Goal: Task Accomplishment & Management: Manage account settings

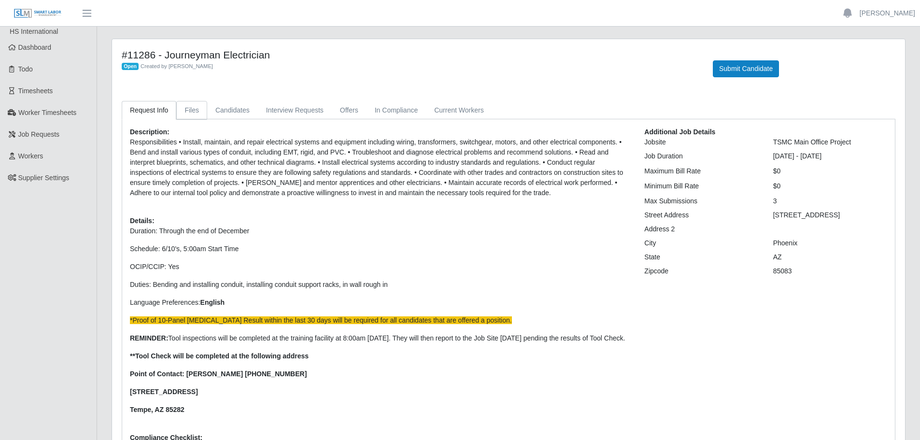
click at [194, 109] on link "Files" at bounding box center [191, 110] width 31 height 19
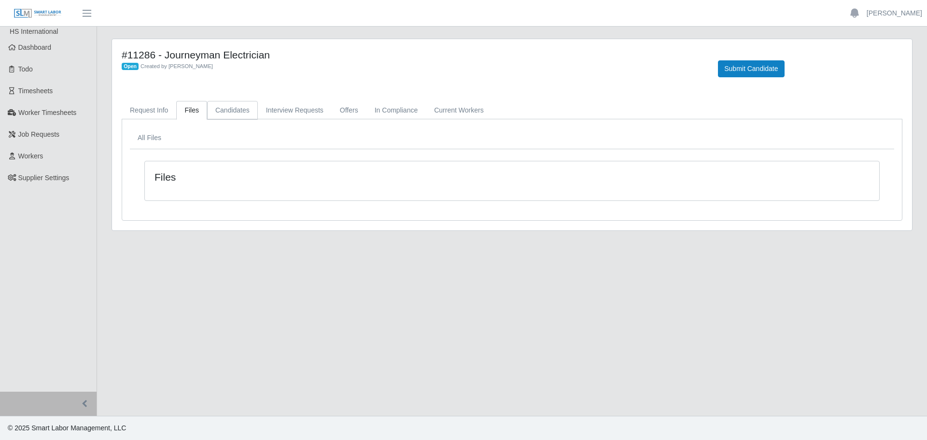
click at [238, 115] on link "Candidates" at bounding box center [232, 110] width 51 height 19
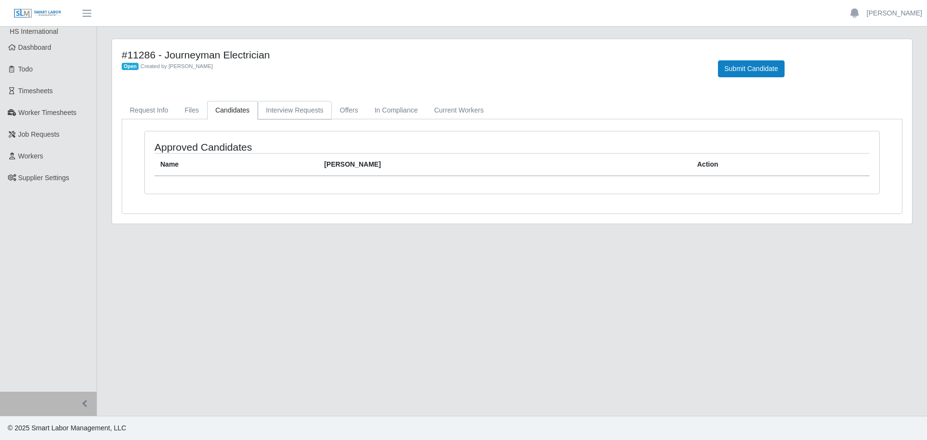
click at [285, 113] on link "Interview Requests" at bounding box center [295, 110] width 74 height 19
click at [368, 108] on link "In Compliance" at bounding box center [396, 110] width 60 height 19
click at [348, 109] on link "Offers" at bounding box center [349, 110] width 35 height 19
click at [238, 109] on link "Candidates" at bounding box center [232, 110] width 51 height 19
click at [34, 45] on span "Dashboard" at bounding box center [34, 47] width 33 height 8
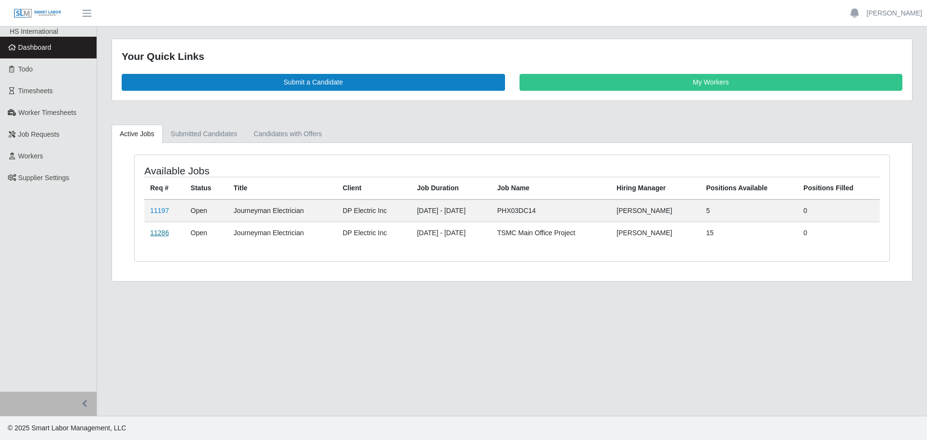
click at [163, 235] on link "11286" at bounding box center [159, 233] width 19 height 8
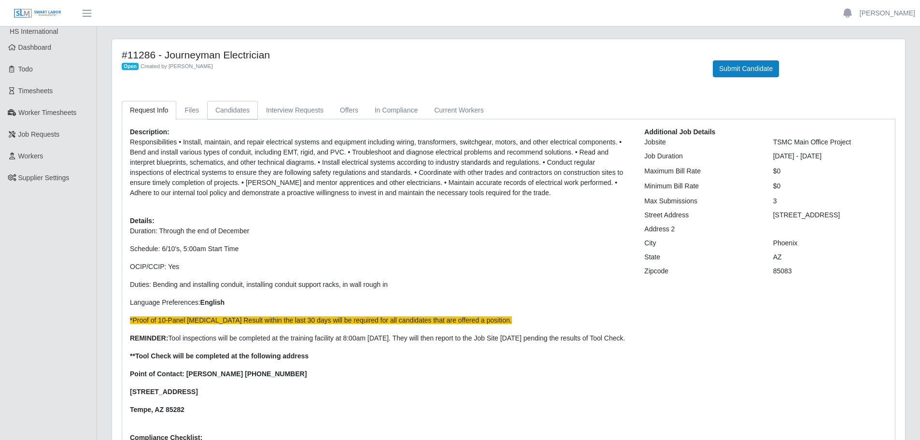
click at [216, 111] on link "Candidates" at bounding box center [232, 110] width 51 height 19
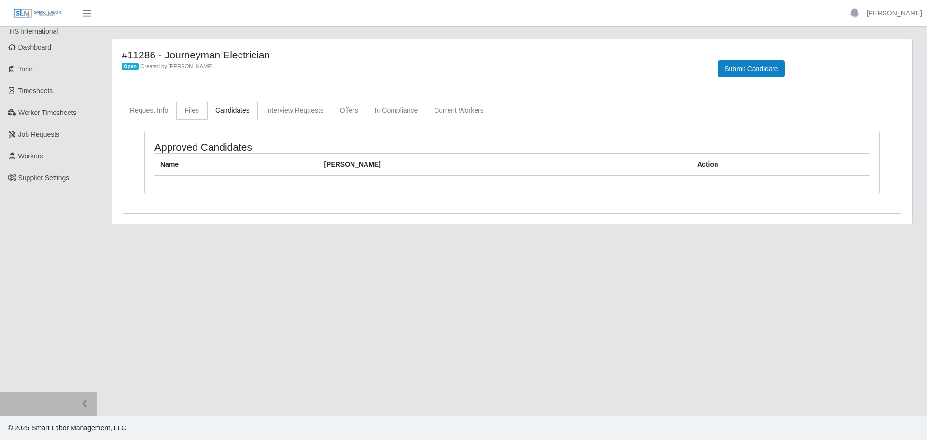
click at [192, 117] on link "Files" at bounding box center [191, 110] width 31 height 19
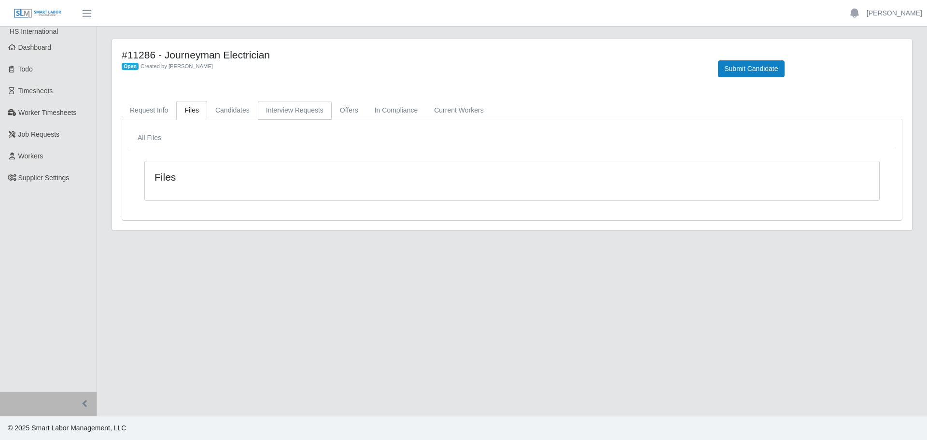
click at [274, 113] on link "Interview Requests" at bounding box center [295, 110] width 74 height 19
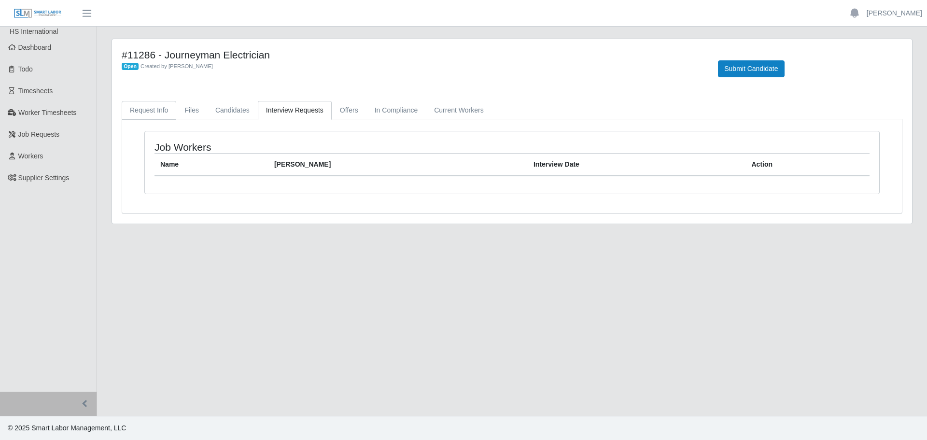
click at [146, 112] on link "Request Info" at bounding box center [149, 110] width 55 height 19
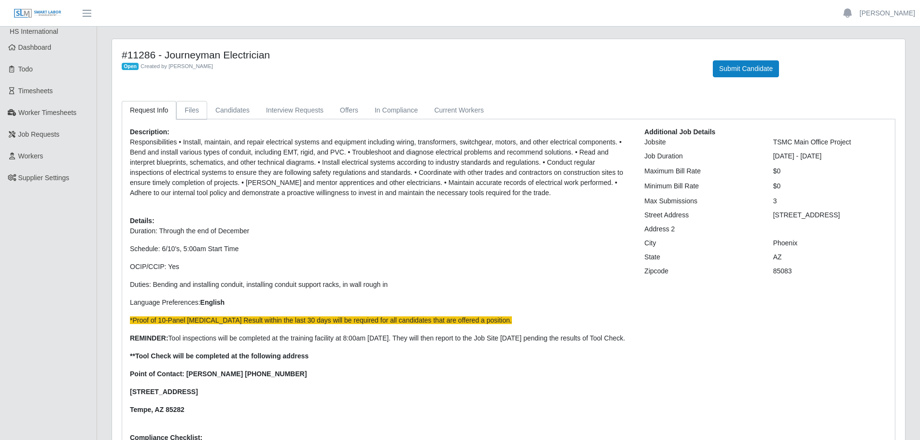
click at [181, 111] on link "Files" at bounding box center [191, 110] width 31 height 19
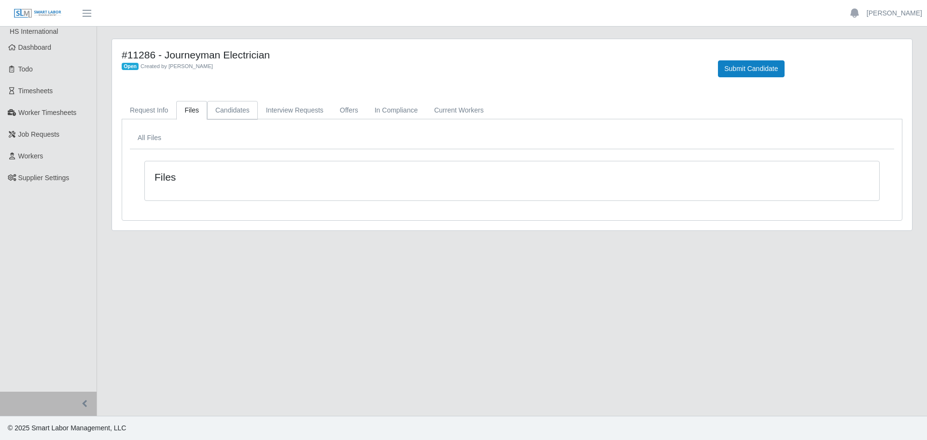
click at [225, 109] on link "Candidates" at bounding box center [232, 110] width 51 height 19
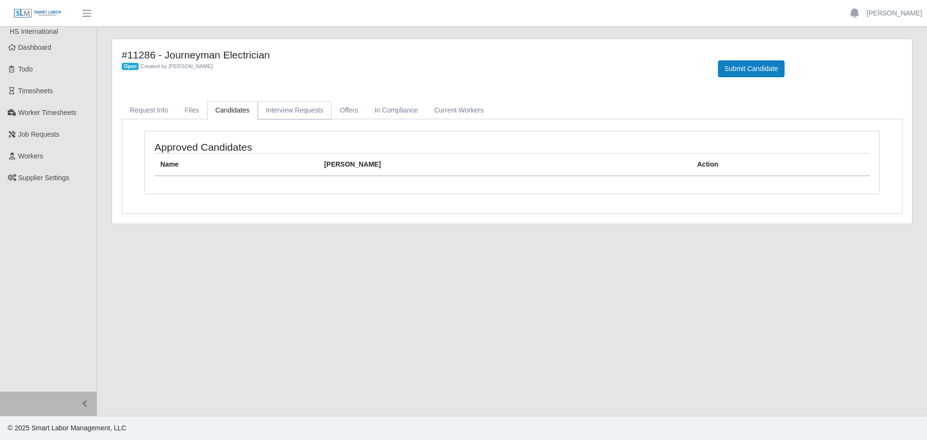
click at [278, 109] on link "Interview Requests" at bounding box center [295, 110] width 74 height 19
click at [345, 109] on link "Offers" at bounding box center [349, 110] width 35 height 19
click at [407, 110] on link "In Compliance" at bounding box center [396, 110] width 60 height 19
click at [468, 110] on link "Current Workers" at bounding box center [459, 110] width 66 height 19
click at [152, 115] on link "Request Info" at bounding box center [149, 110] width 55 height 19
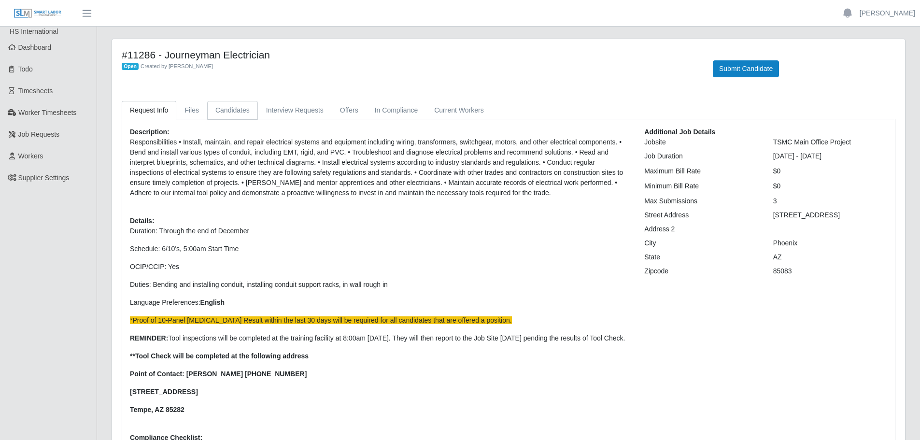
click at [219, 110] on link "Candidates" at bounding box center [232, 110] width 51 height 19
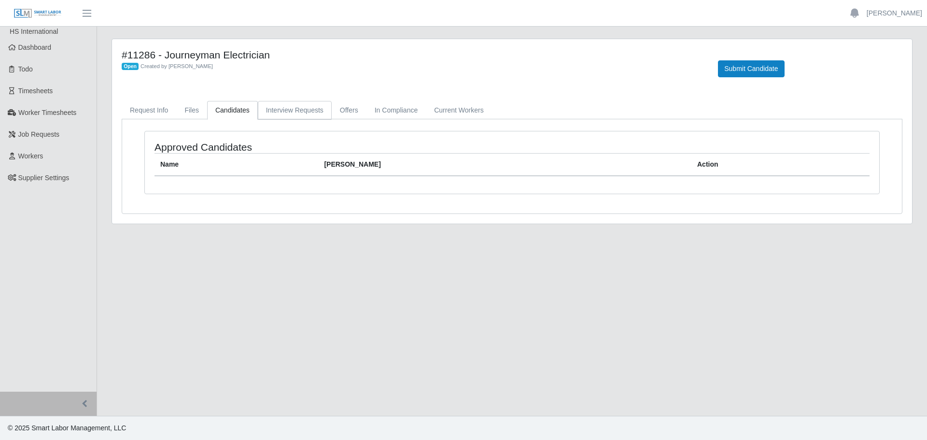
click at [300, 105] on link "Interview Requests" at bounding box center [295, 110] width 74 height 19
click at [396, 107] on link "In Compliance" at bounding box center [396, 110] width 60 height 19
click at [464, 108] on link "Current Workers" at bounding box center [459, 110] width 66 height 19
click at [201, 112] on link "Files" at bounding box center [191, 110] width 31 height 19
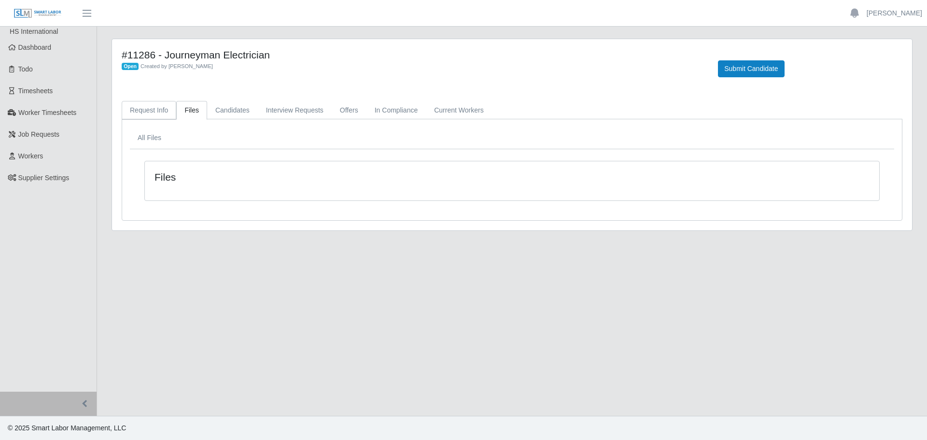
click at [126, 106] on link "Request Info" at bounding box center [149, 110] width 55 height 19
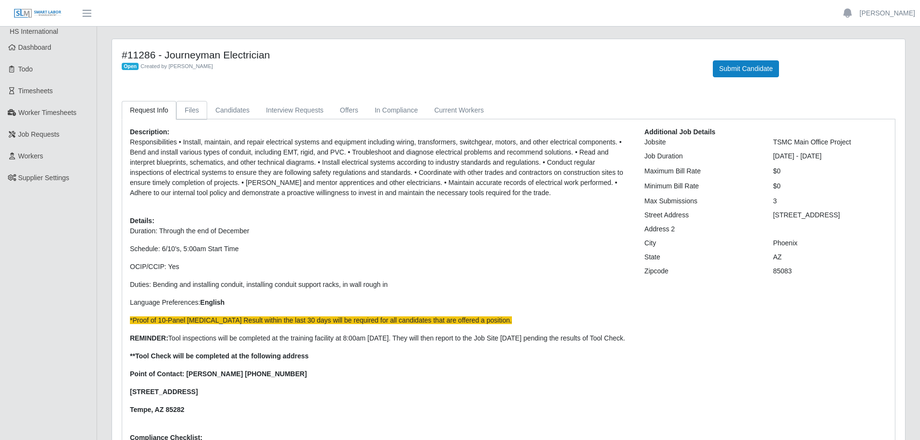
click at [197, 113] on link "Files" at bounding box center [191, 110] width 31 height 19
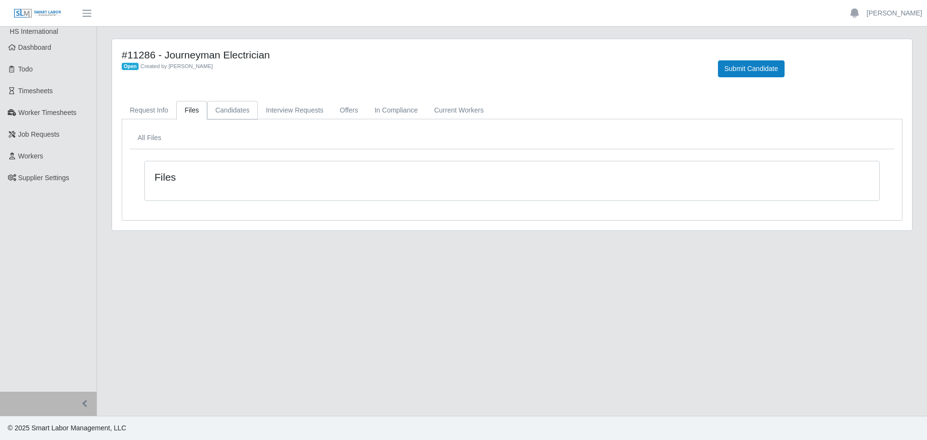
click at [236, 109] on link "Candidates" at bounding box center [232, 110] width 51 height 19
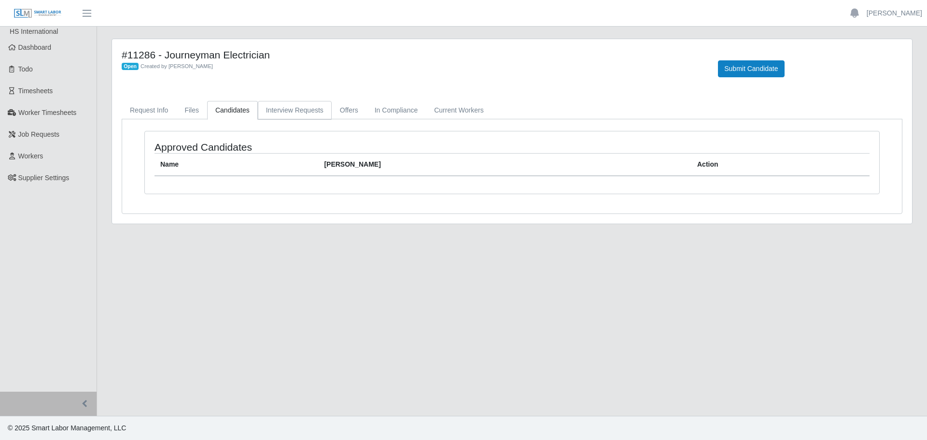
click at [270, 106] on link "Interview Requests" at bounding box center [295, 110] width 74 height 19
click at [344, 103] on link "Offers" at bounding box center [349, 110] width 35 height 19
click at [417, 106] on link "In Compliance" at bounding box center [396, 110] width 60 height 19
click at [456, 102] on link "Current Workers" at bounding box center [459, 110] width 66 height 19
click at [195, 103] on link "Files" at bounding box center [191, 110] width 31 height 19
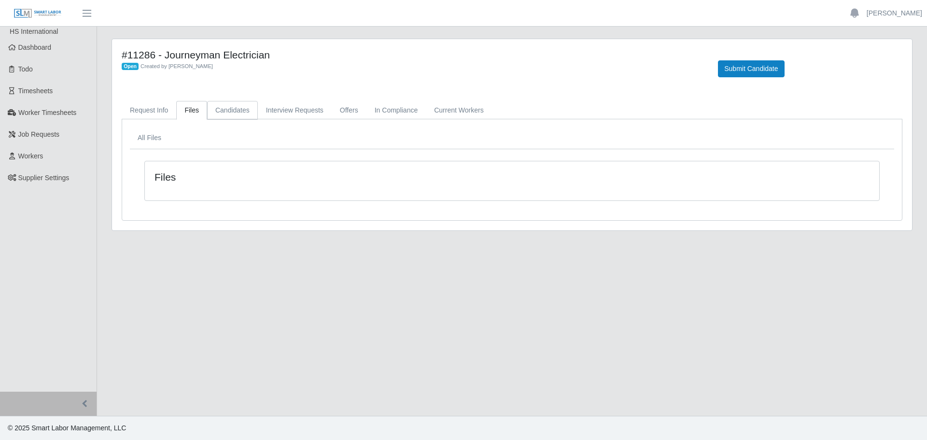
click at [239, 107] on link "Candidates" at bounding box center [232, 110] width 51 height 19
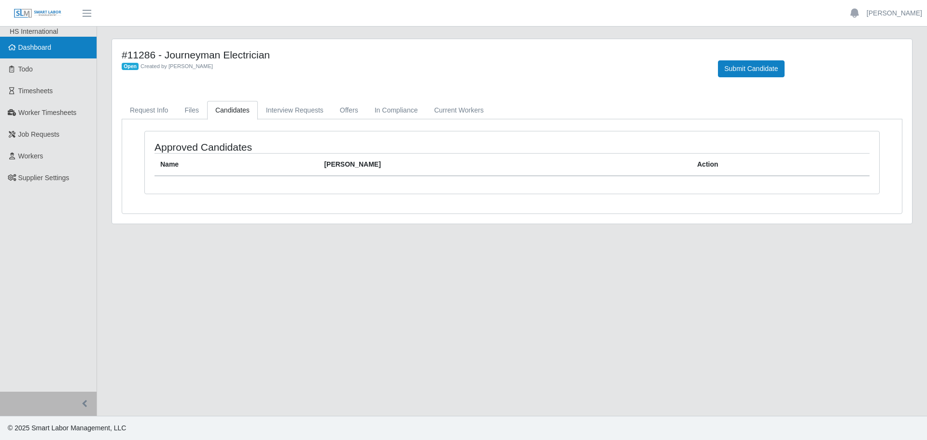
click at [28, 39] on link "Dashboard" at bounding box center [48, 48] width 97 height 22
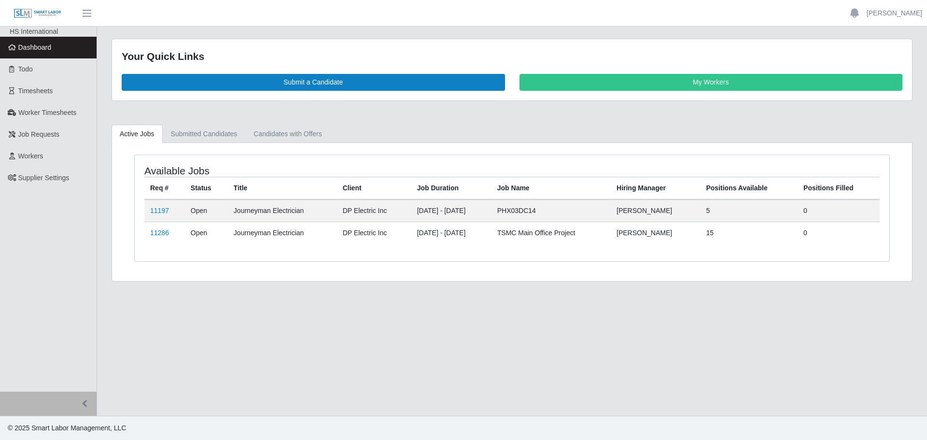
click at [150, 231] on td "11286" at bounding box center [164, 233] width 41 height 22
click at [157, 212] on link "11197" at bounding box center [159, 211] width 19 height 8
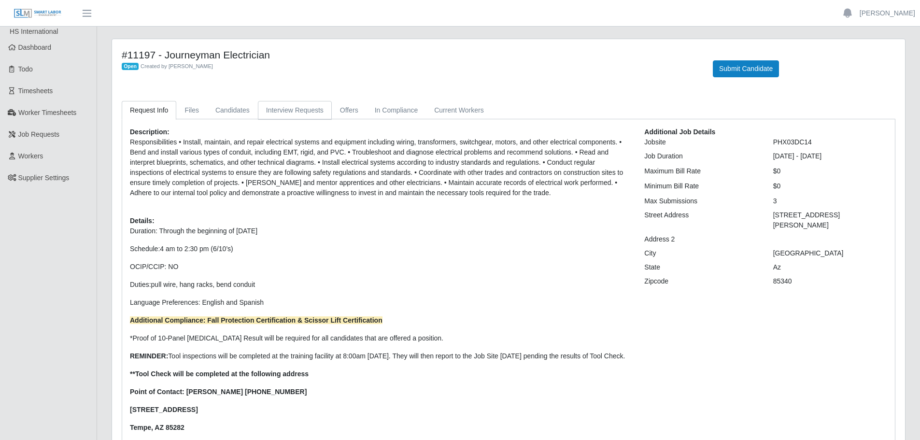
click at [322, 106] on link "Interview Requests" at bounding box center [295, 110] width 74 height 19
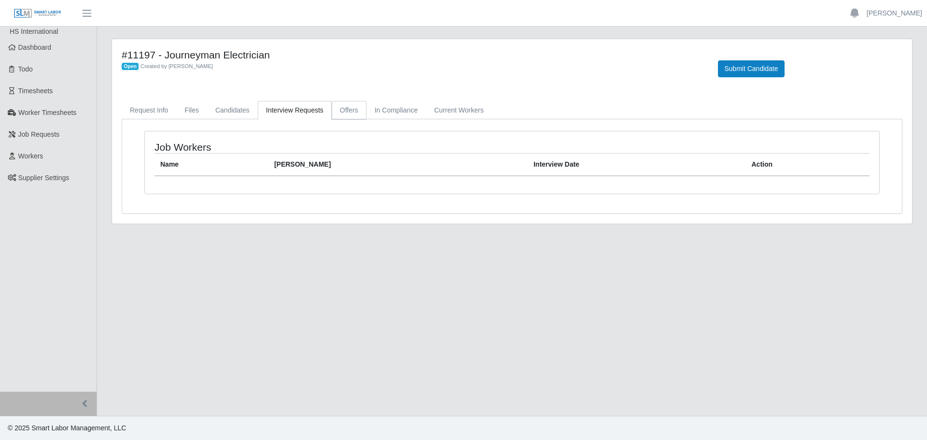
click at [344, 107] on link "Offers" at bounding box center [349, 110] width 35 height 19
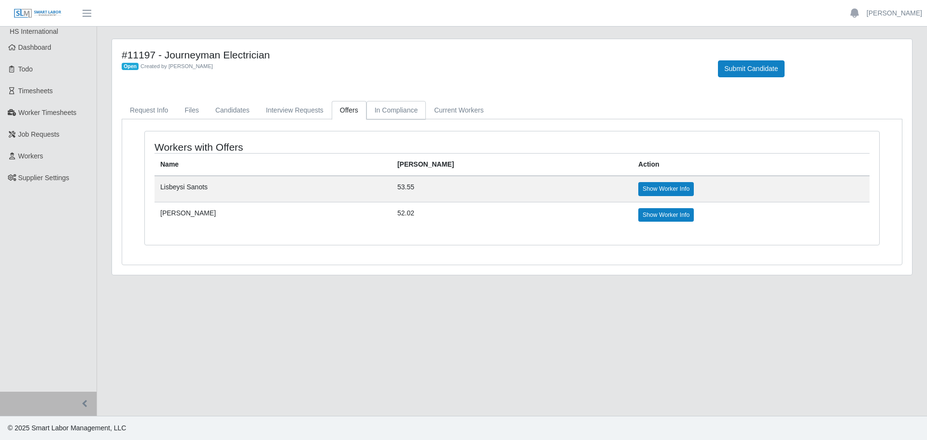
click at [377, 110] on link "In Compliance" at bounding box center [396, 110] width 60 height 19
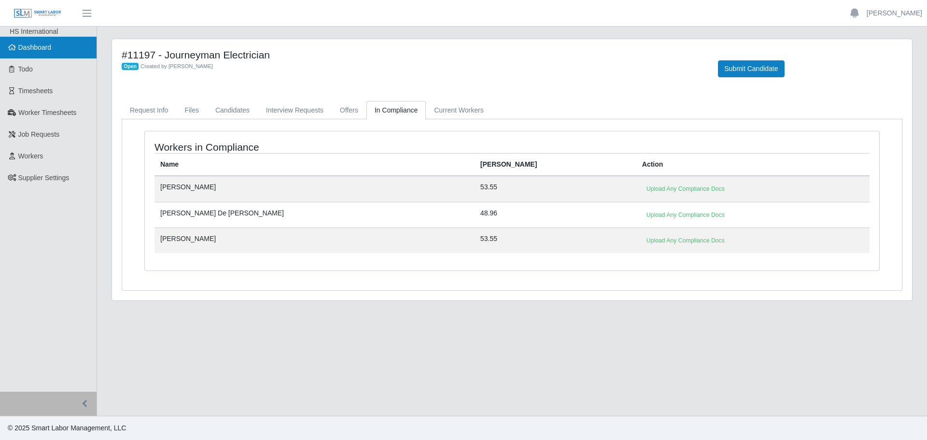
click at [20, 46] on span "Dashboard" at bounding box center [34, 47] width 33 height 8
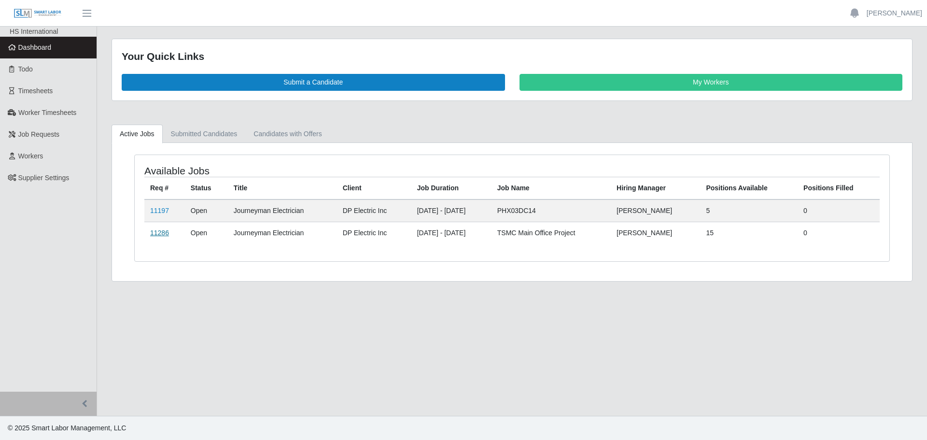
click at [156, 235] on link "11286" at bounding box center [159, 233] width 19 height 8
